Goal: Task Accomplishment & Management: Use online tool/utility

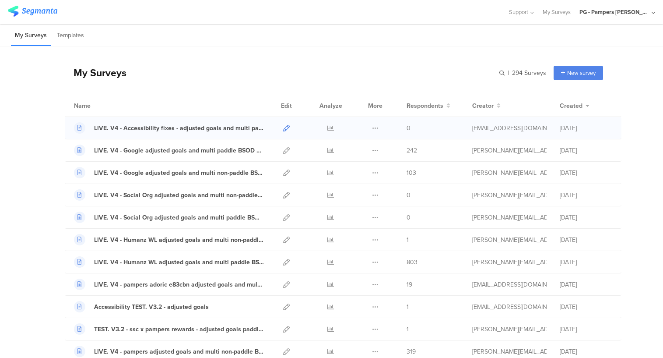
click at [283, 130] on icon at bounding box center [286, 128] width 7 height 7
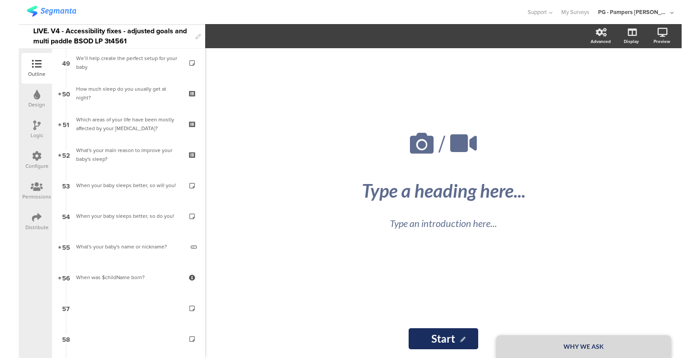
scroll to position [1539, 0]
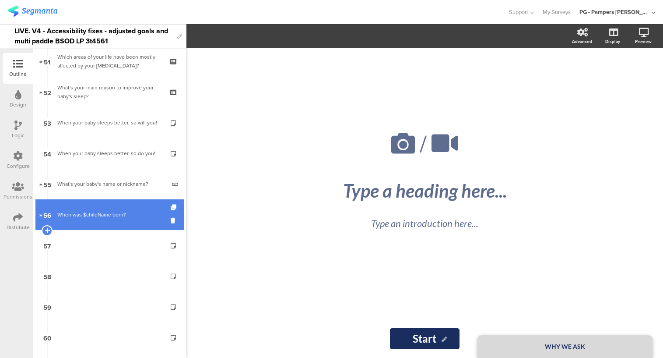
click at [106, 211] on div "When was $childName born?" at bounding box center [109, 214] width 105 height 9
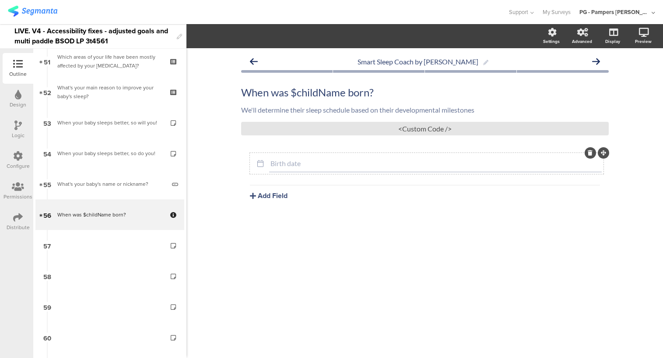
click at [291, 161] on input "Birth date" at bounding box center [436, 163] width 330 height 8
click at [249, 37] on span "Field options" at bounding box center [231, 36] width 40 height 10
click at [33, 12] on img at bounding box center [32, 11] width 49 height 11
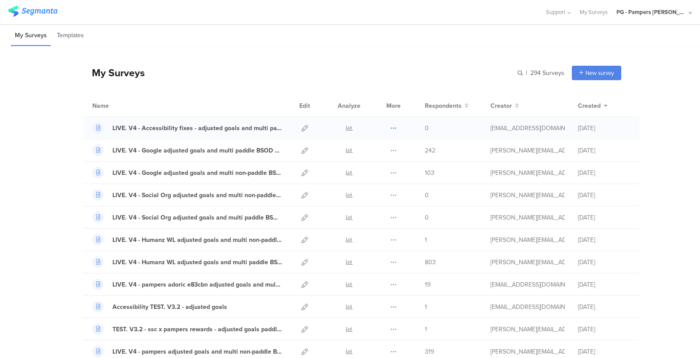
click at [397, 127] on icon at bounding box center [394, 128] width 7 height 7
click at [379, 150] on button "Duplicate" at bounding box center [376, 150] width 48 height 16
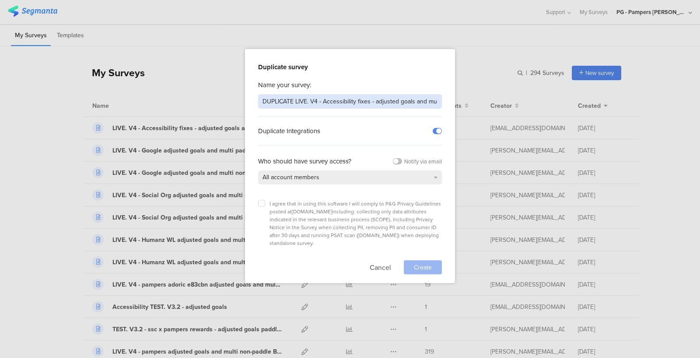
click at [282, 106] on input "DUPLICATE LIVE. V4 - Accessibility fixes - adjusted goals and multi paddle BSOD…" at bounding box center [350, 101] width 184 height 14
click at [277, 101] on input "DUPLICATE LIVE. V4 - Accessibility fixes - adjusted goals and multi paddle BSOD…" at bounding box center [350, 101] width 184 height 14
click at [263, 204] on icon at bounding box center [262, 203] width 4 height 4
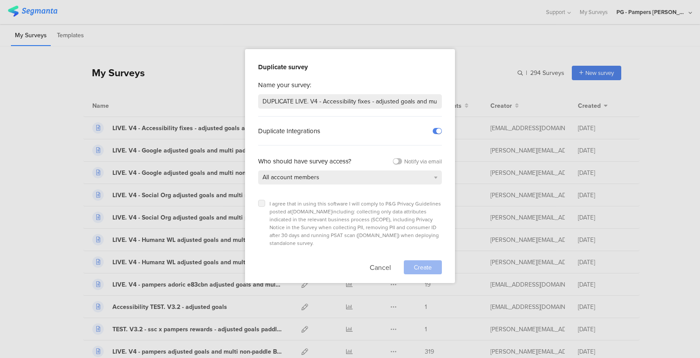
click at [0, 0] on input "checkbox" at bounding box center [0, 0] width 0 height 0
click at [420, 263] on span "Create" at bounding box center [423, 267] width 18 height 9
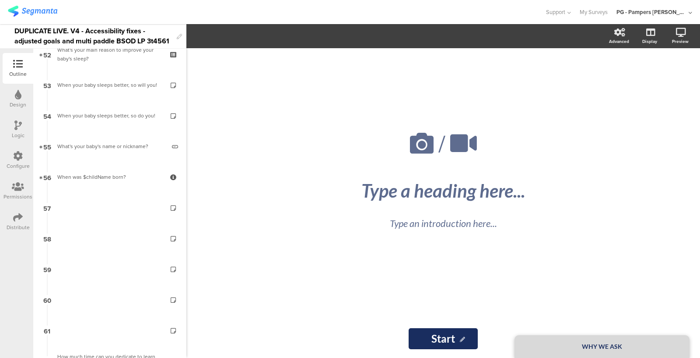
scroll to position [1579, 0]
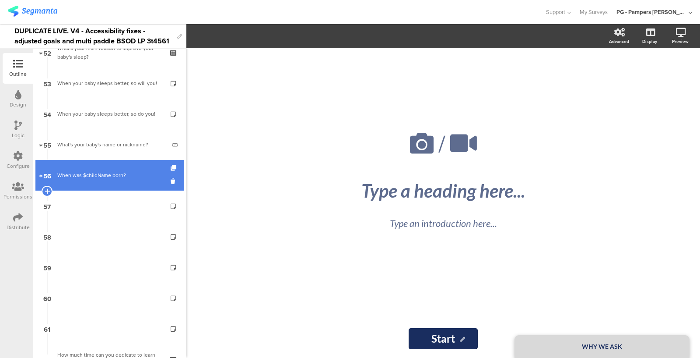
click at [104, 171] on div "When was $childName born?" at bounding box center [109, 175] width 105 height 9
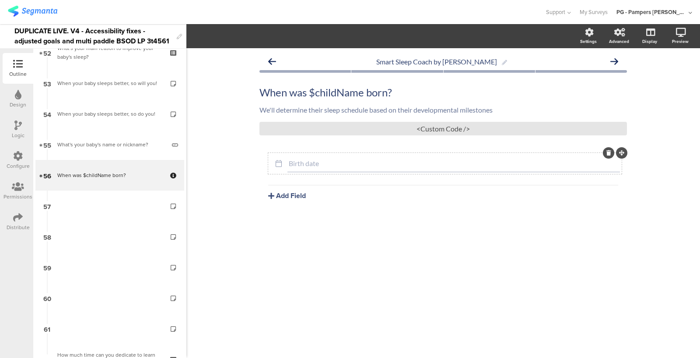
click at [362, 163] on input "Birth date" at bounding box center [454, 163] width 330 height 8
click at [224, 37] on span "Field options" at bounding box center [231, 36] width 40 height 10
click at [351, 239] on div "Birth date Add Field Text Name URL Email Date Phone number Dropdown US State Co…" at bounding box center [444, 197] width 368 height 89
click at [235, 38] on section "Settings Advanced Display Preview" at bounding box center [444, 36] width 514 height 24
click at [310, 164] on input "Birth date" at bounding box center [454, 163] width 330 height 8
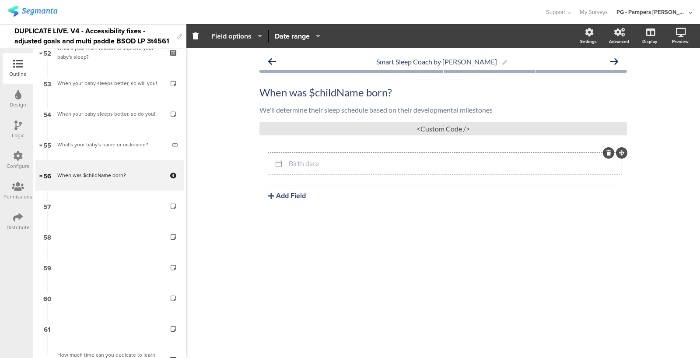
click at [240, 36] on span "Field options" at bounding box center [231, 36] width 40 height 10
click at [288, 59] on span at bounding box center [288, 58] width 13 height 7
click at [343, 236] on div "Birth date Add Field Text Name URL Email Date Phone number Dropdown US State Co…" at bounding box center [444, 197] width 368 height 89
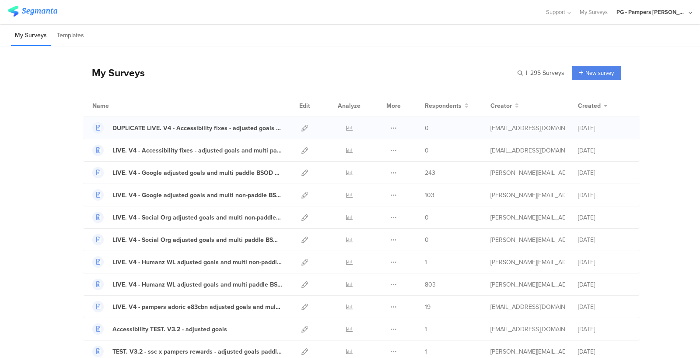
click at [309, 127] on div at bounding box center [305, 128] width 19 height 22
click at [301, 127] on div at bounding box center [305, 128] width 19 height 22
click at [304, 127] on icon at bounding box center [305, 128] width 7 height 7
click at [305, 127] on icon at bounding box center [305, 128] width 7 height 7
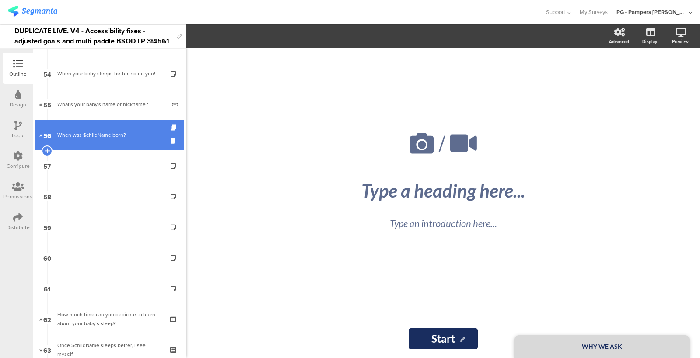
scroll to position [1621, 0]
click at [87, 145] on link "56 When was $childName born?" at bounding box center [109, 133] width 149 height 31
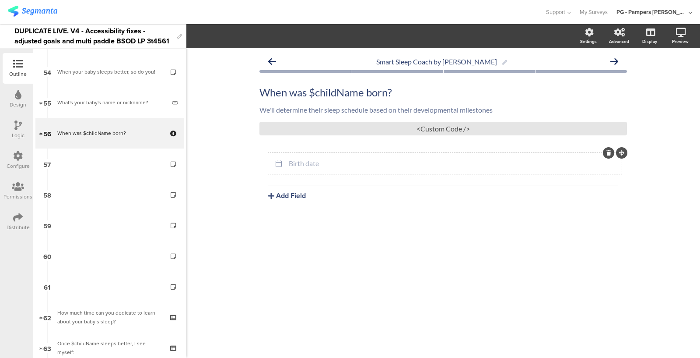
click at [307, 155] on div "Birth date" at bounding box center [454, 164] width 333 height 18
click at [232, 39] on span "Field options" at bounding box center [231, 36] width 40 height 10
click at [287, 59] on span at bounding box center [288, 58] width 13 height 7
click at [345, 299] on div "Smart Sleep Coach by [PERSON_NAME] When was $childName born? When was $childNam…" at bounding box center [444, 203] width 514 height 310
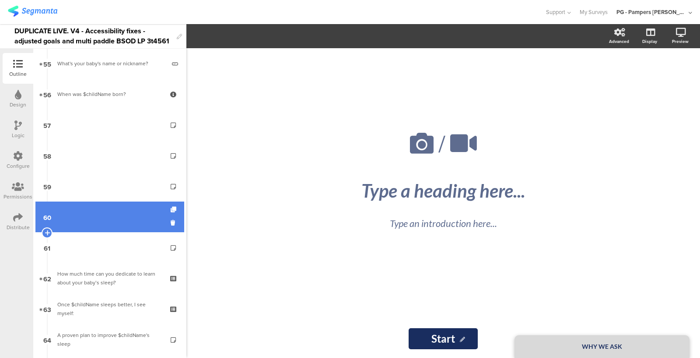
scroll to position [1650, 0]
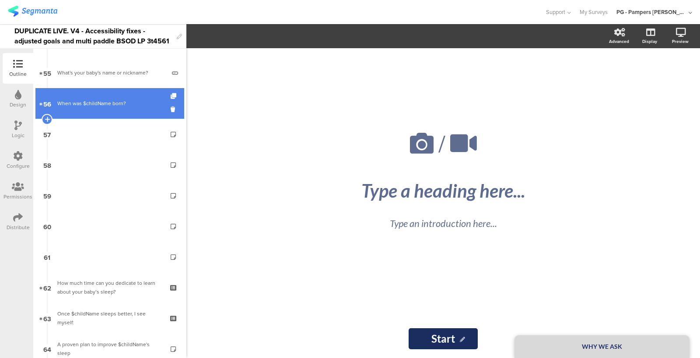
click at [96, 107] on div "When was $childName born?" at bounding box center [109, 103] width 105 height 9
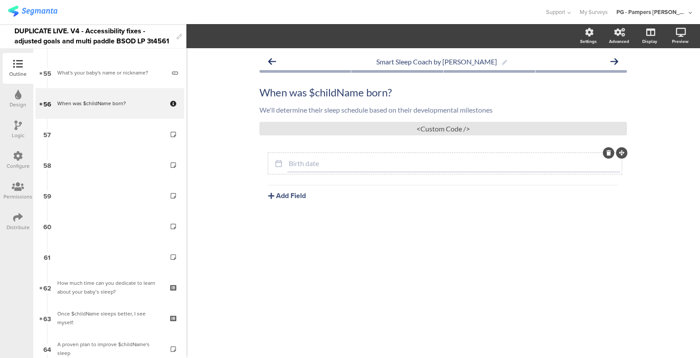
click at [316, 170] on div "Birth date" at bounding box center [454, 164] width 333 height 18
click at [242, 39] on span "Field options" at bounding box center [231, 36] width 40 height 10
click at [245, 145] on div "Smart Sleep Coach by [PERSON_NAME] When was $childName born? When was $childNam…" at bounding box center [444, 203] width 514 height 310
